Goal: Information Seeking & Learning: Learn about a topic

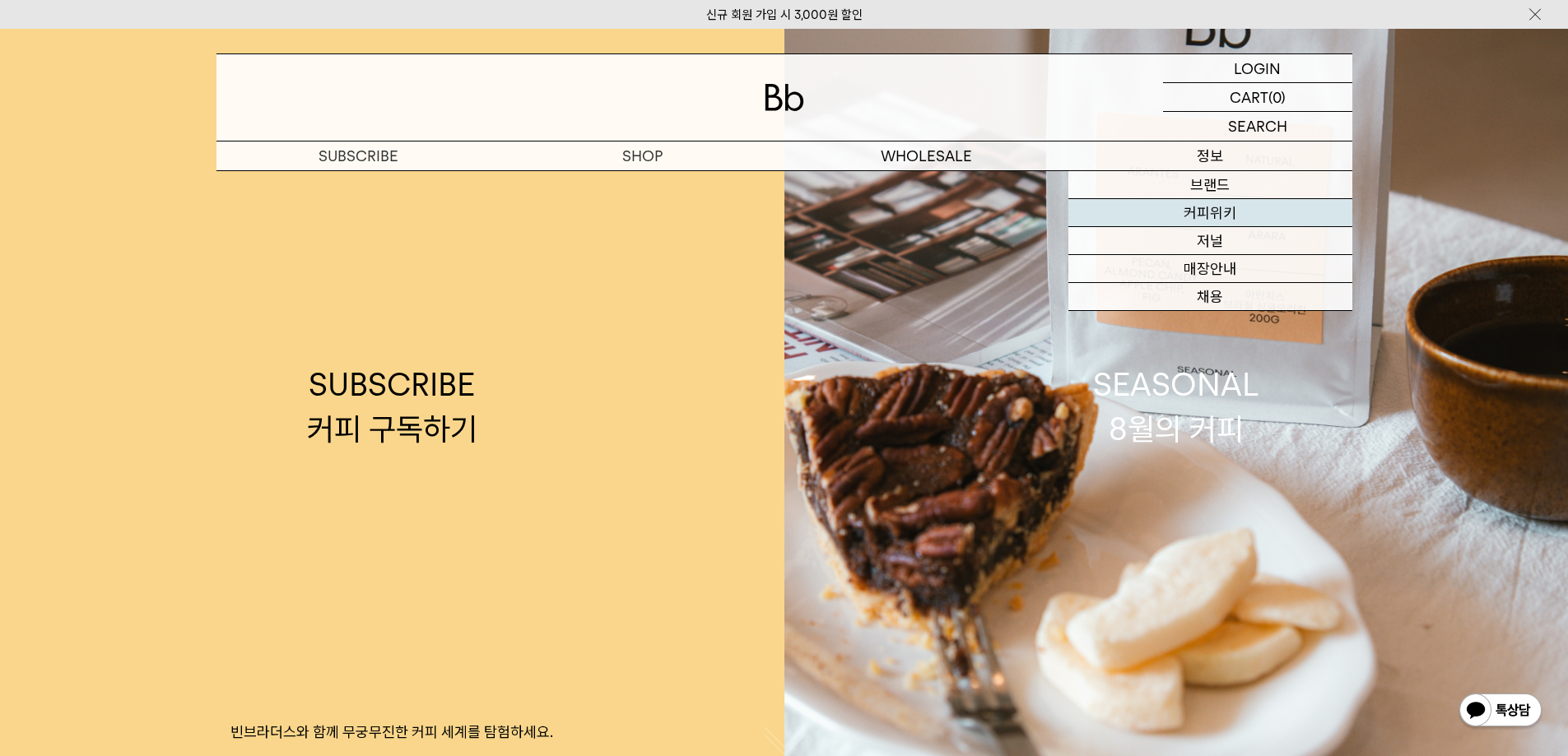
click at [1215, 222] on link "커피위키" at bounding box center [1209, 213] width 284 height 28
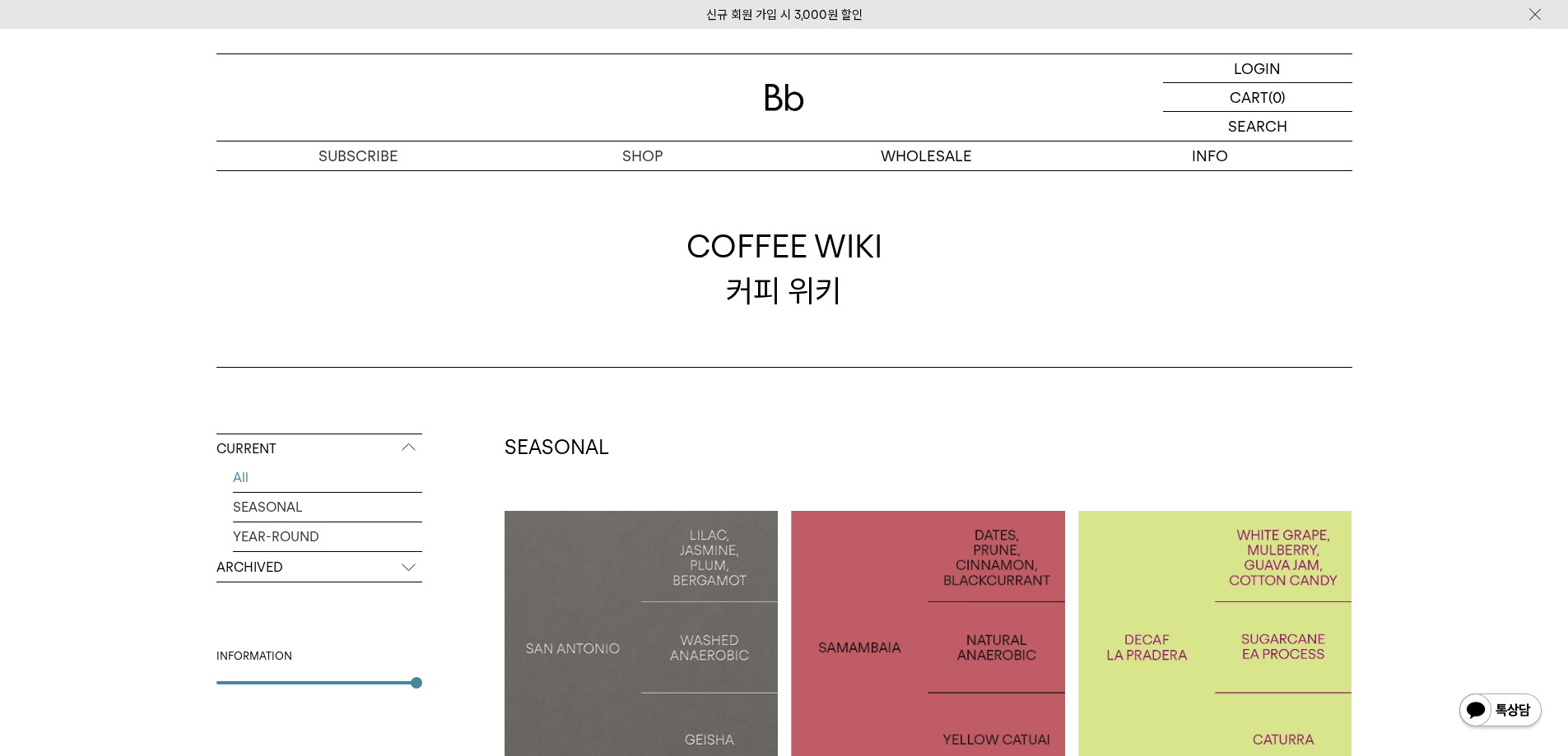
click at [284, 556] on p "ARCHIVED" at bounding box center [319, 568] width 206 height 30
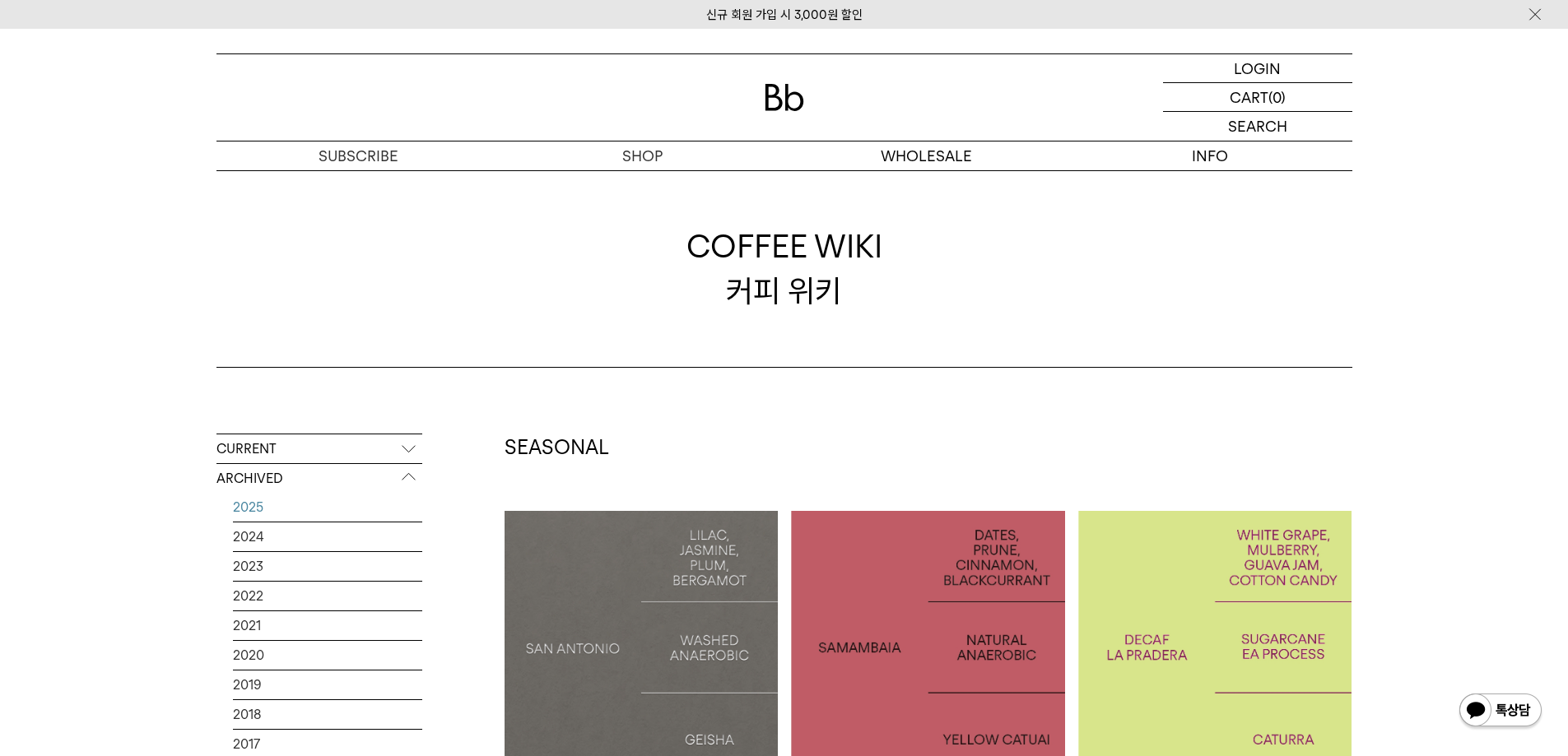
click at [287, 513] on link "2025" at bounding box center [327, 507] width 189 height 29
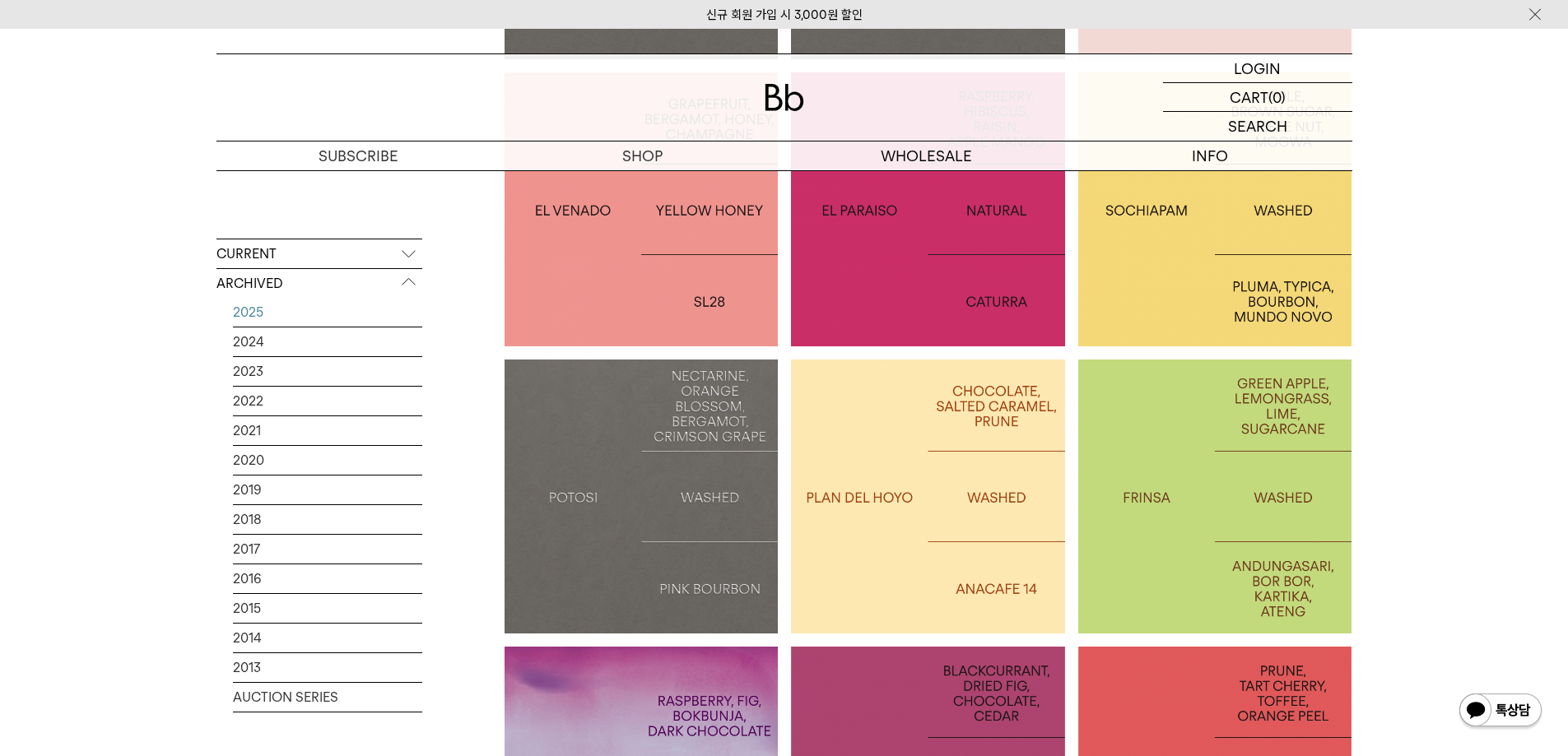
scroll to position [740, 0]
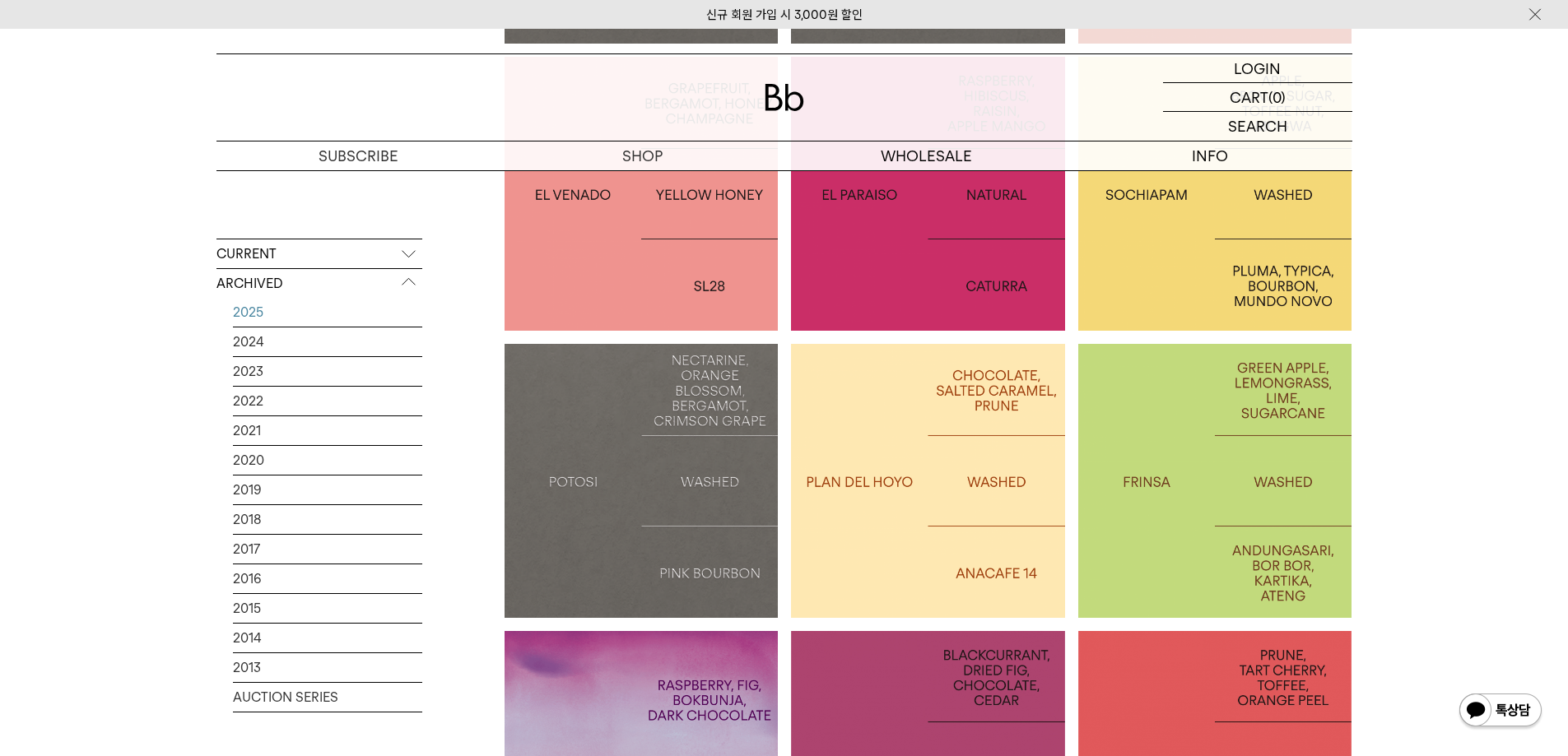
click at [1242, 201] on p "MEXICO SOCHIAPAM" at bounding box center [1216, 193] width 274 height 23
